Goal: Book appointment/travel/reservation

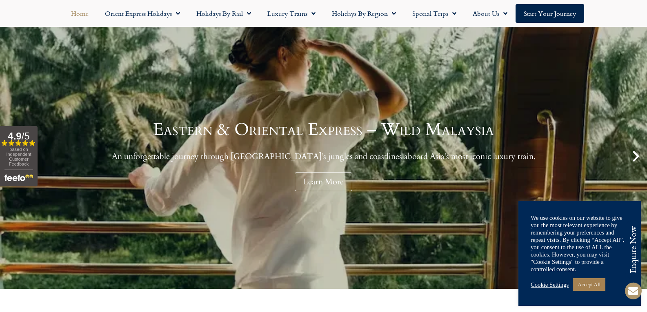
scroll to position [75, 0]
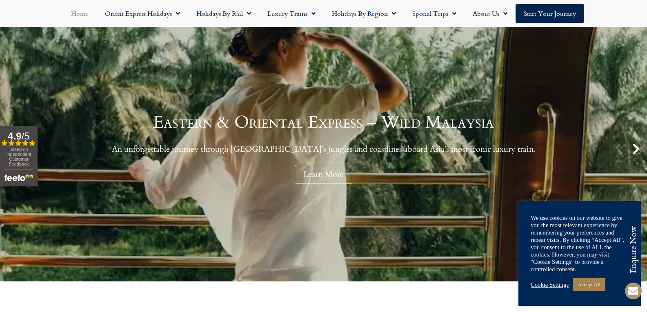
drag, startPoint x: 651, startPoint y: 30, endPoint x: 651, endPoint y: 38, distance: 8.6
click at [647, 38] on html "Planet Rail Online Enquiry Please enter your details below, together with your …" at bounding box center [323, 81] width 647 height 312
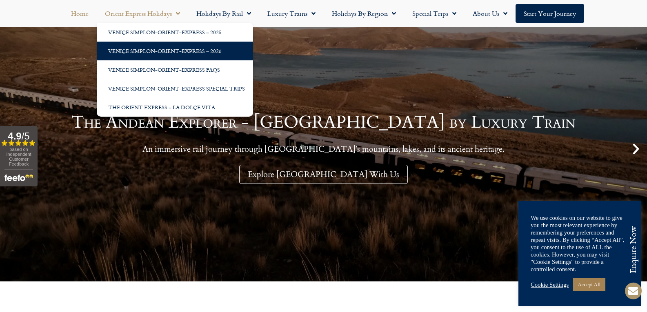
click at [180, 52] on link "Venice Simplon-Orient-Express – 2026" at bounding box center [175, 51] width 156 height 19
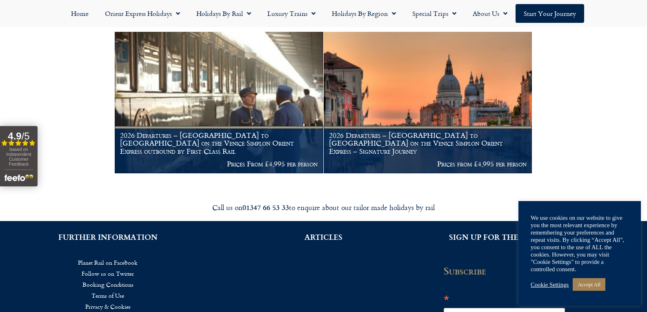
scroll to position [167, 0]
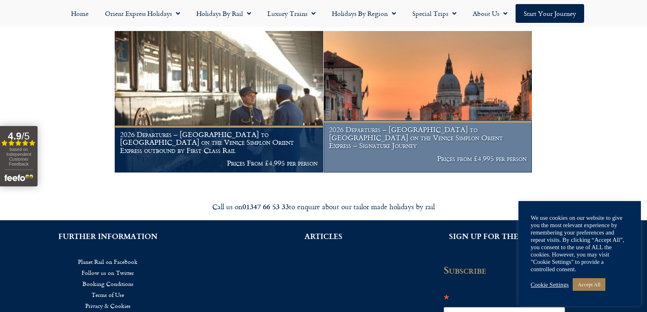
click at [407, 144] on h1 "2026 Departures – London to Venice on the Venice Simplon Orient Express – Signa…" at bounding box center [428, 138] width 198 height 24
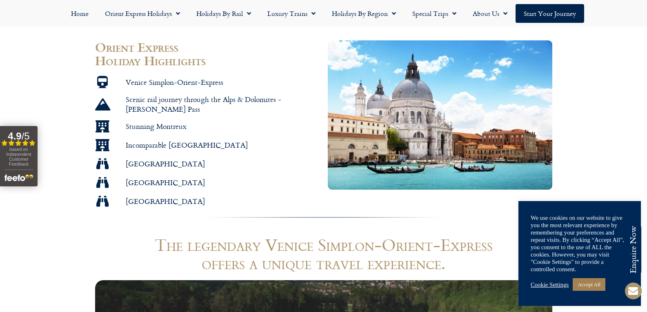
scroll to position [458, 0]
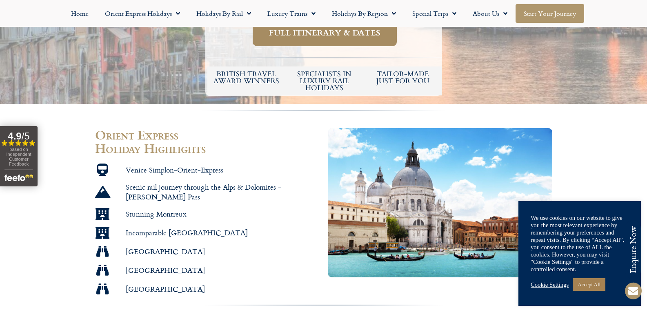
click at [538, 11] on link "Start your Journey" at bounding box center [550, 13] width 69 height 19
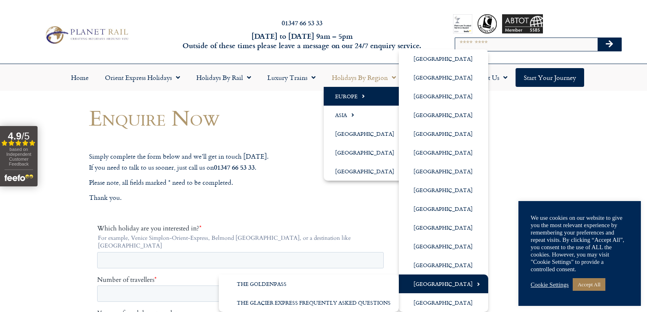
click at [444, 287] on link "[GEOGRAPHIC_DATA]" at bounding box center [443, 284] width 89 height 19
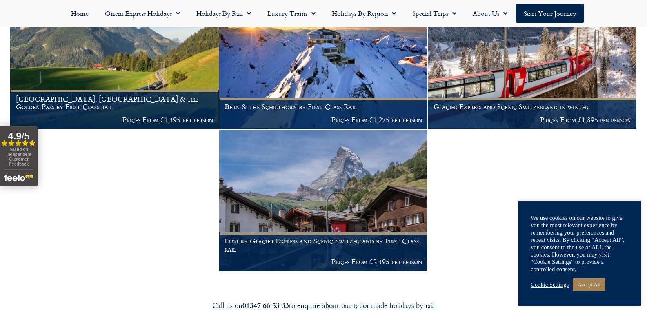
scroll to position [598, 0]
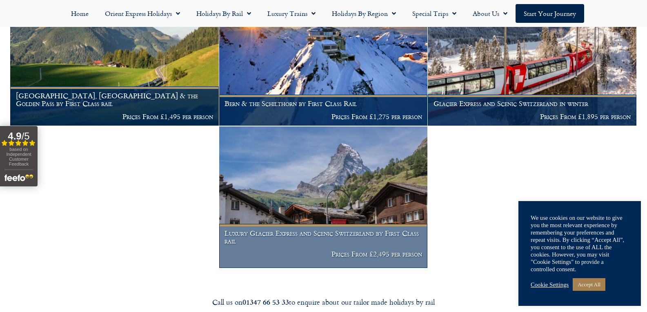
click at [327, 229] on h1 "Luxury Glacier Express and Scenic Switzerland by First Class rail" at bounding box center [323, 237] width 198 height 16
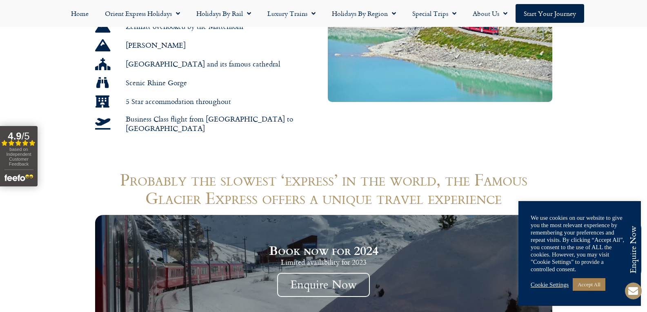
scroll to position [489, 0]
